Goal: Task Accomplishment & Management: Use online tool/utility

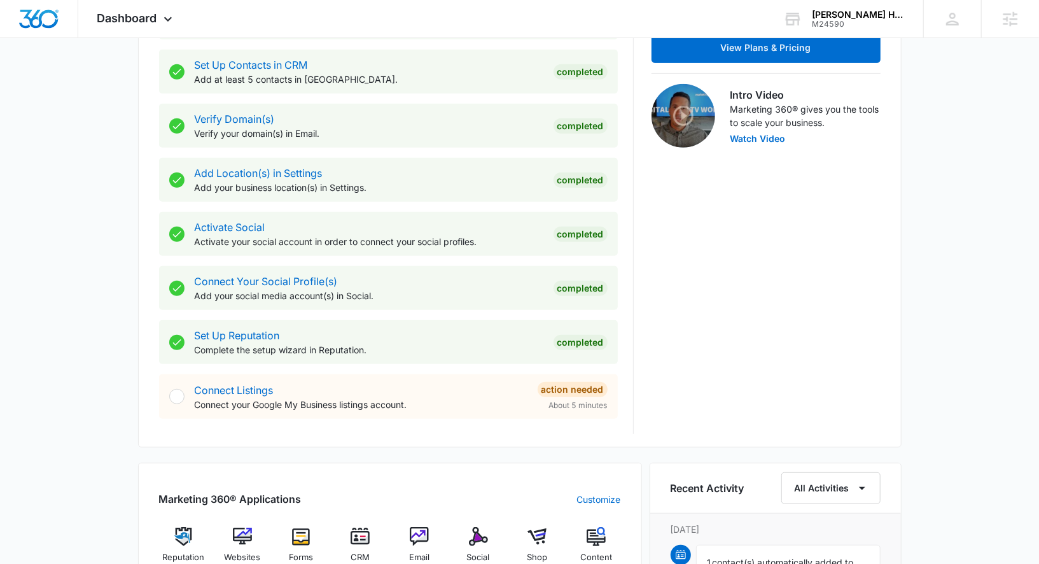
scroll to position [616, 0]
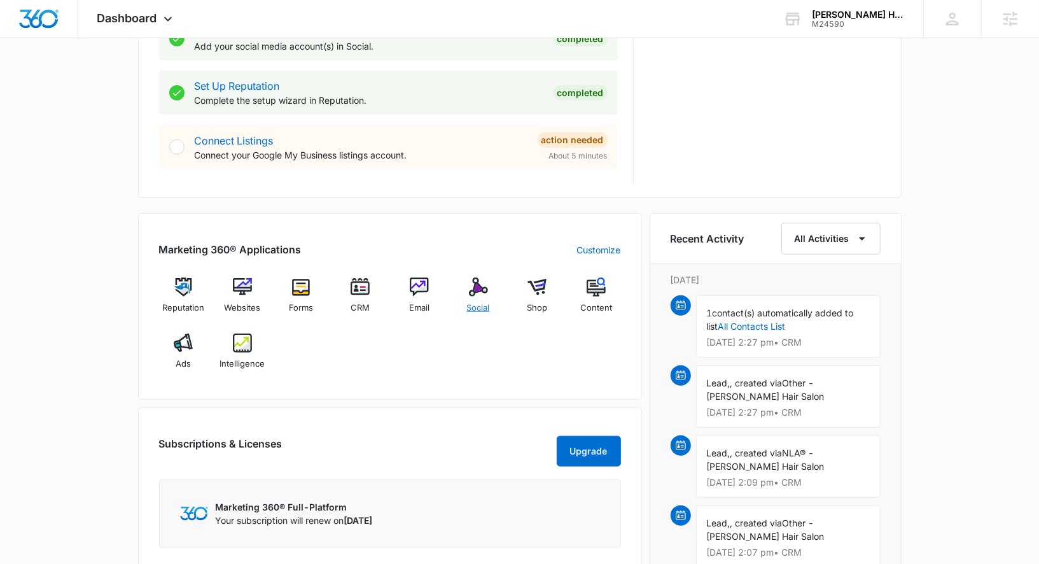
click at [480, 311] on span "Social" at bounding box center [478, 308] width 23 height 13
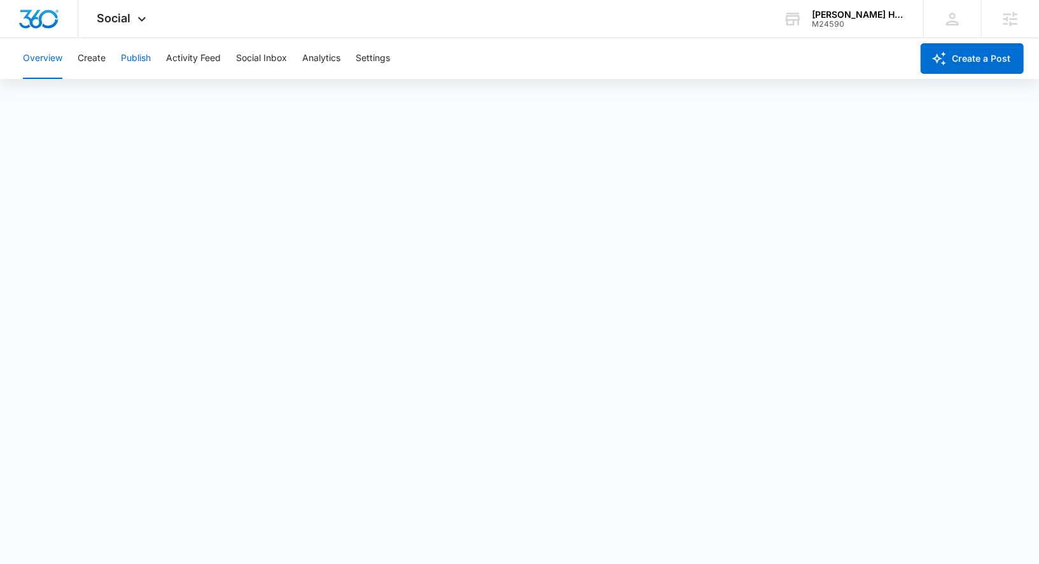
click at [142, 67] on button "Publish" at bounding box center [136, 58] width 30 height 41
click at [101, 64] on button "Create" at bounding box center [92, 58] width 28 height 41
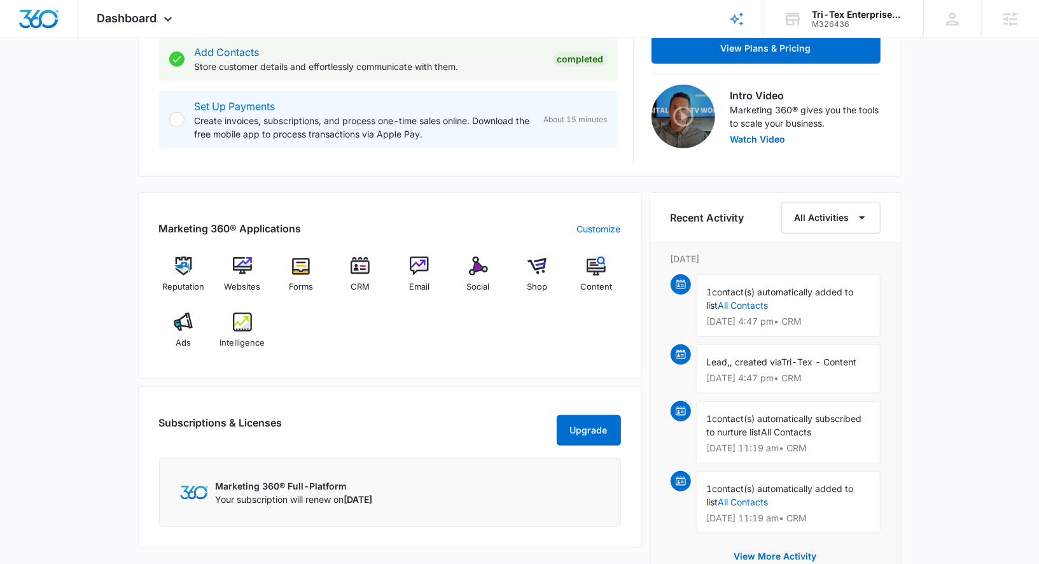
scroll to position [402, 0]
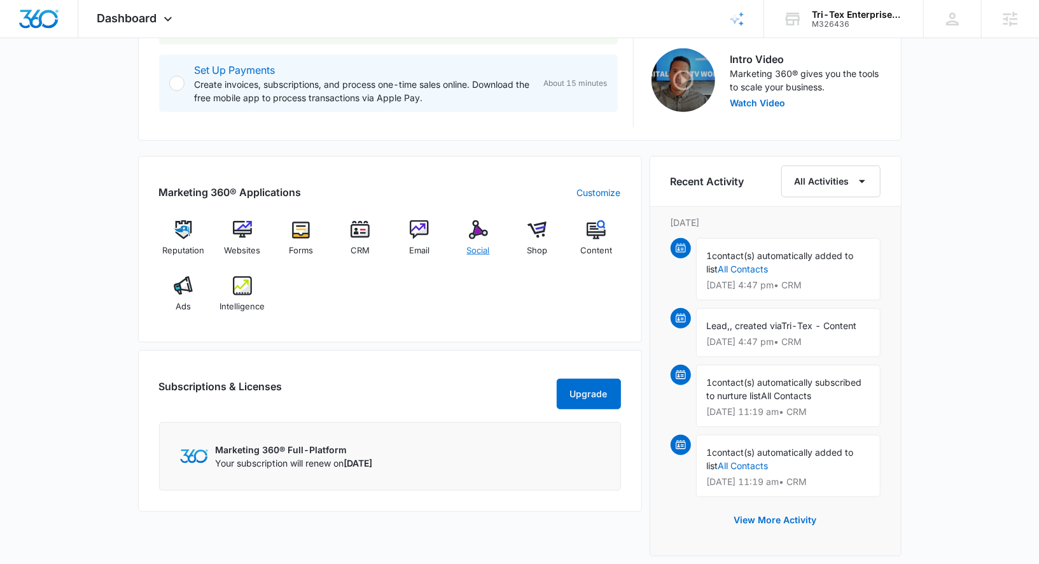
click at [485, 236] on img at bounding box center [478, 229] width 19 height 19
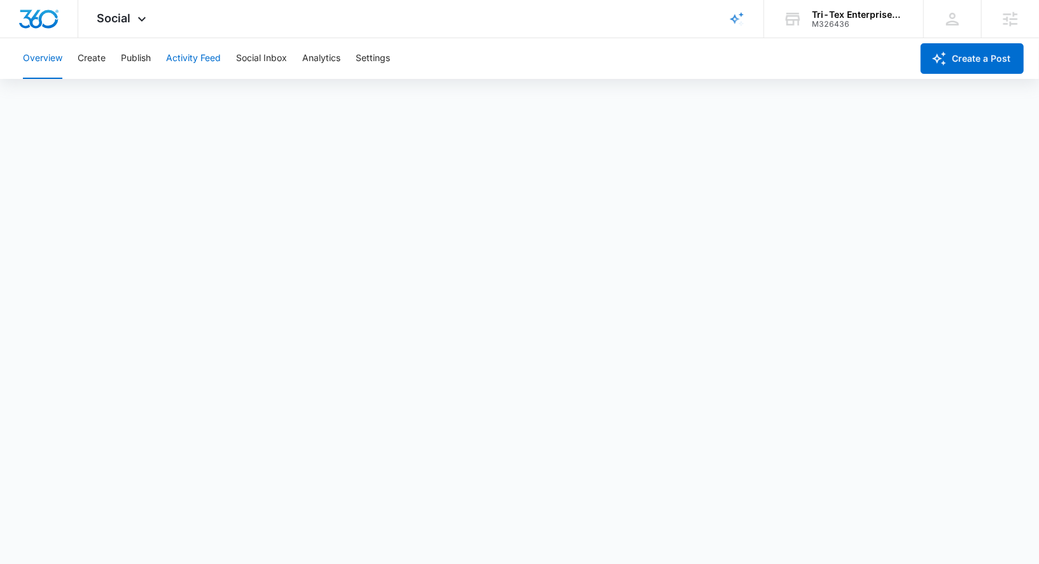
click at [193, 59] on button "Activity Feed" at bounding box center [193, 58] width 55 height 41
click at [141, 56] on button "Publish" at bounding box center [136, 58] width 30 height 41
